Goal: Task Accomplishment & Management: Use online tool/utility

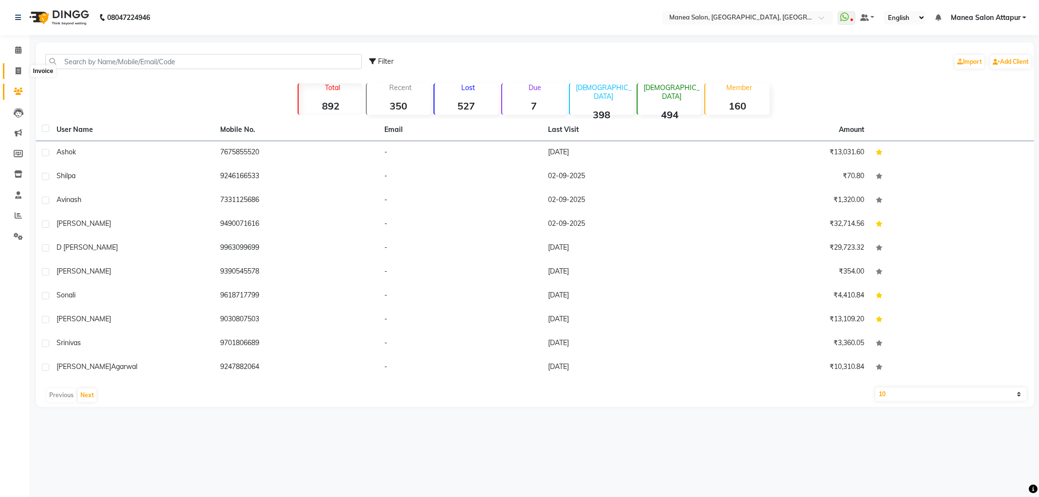
click at [11, 74] on span at bounding box center [18, 71] width 17 height 11
select select "service"
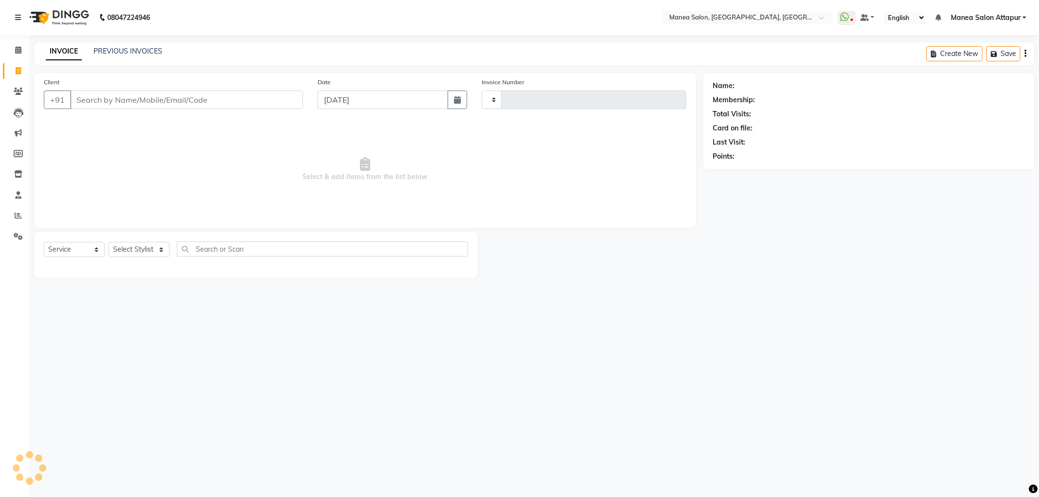
type input "1080"
select select "6587"
select select "membership"
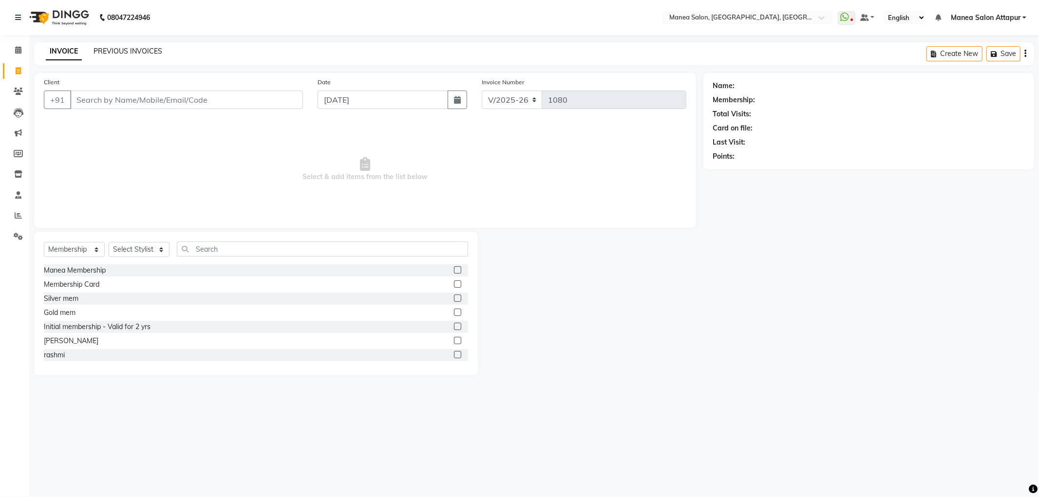
click at [126, 49] on link "PREVIOUS INVOICES" at bounding box center [127, 51] width 69 height 9
